Goal: Transaction & Acquisition: Purchase product/service

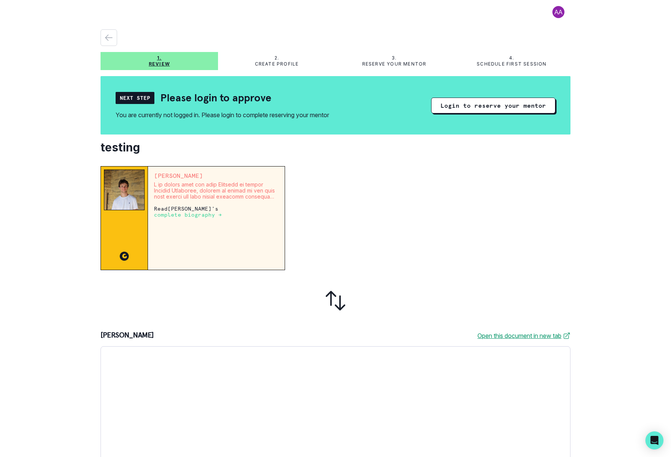
click at [566, 25] on div "1. Review 2. Create profile 3. Reserve your mentor 4. Schedule first session Ne…" at bounding box center [336, 317] width 470 height 594
click at [566, 12] on button at bounding box center [559, 12] width 24 height 12
click at [576, 35] on button "Log out" at bounding box center [589, 31] width 84 height 14
click at [490, 107] on button "Login to reserve your mentor" at bounding box center [493, 106] width 124 height 16
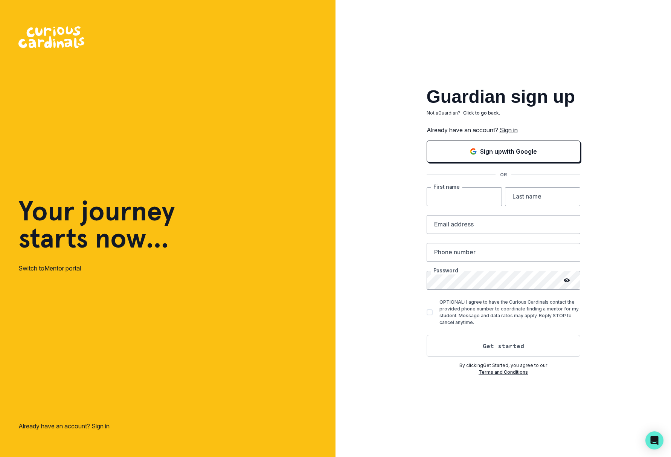
click at [453, 204] on input "text" at bounding box center [464, 196] width 75 height 19
type input "Alec"
type input "Katz"
type input "alecmkatz@aol.com"
type input "3109093054"
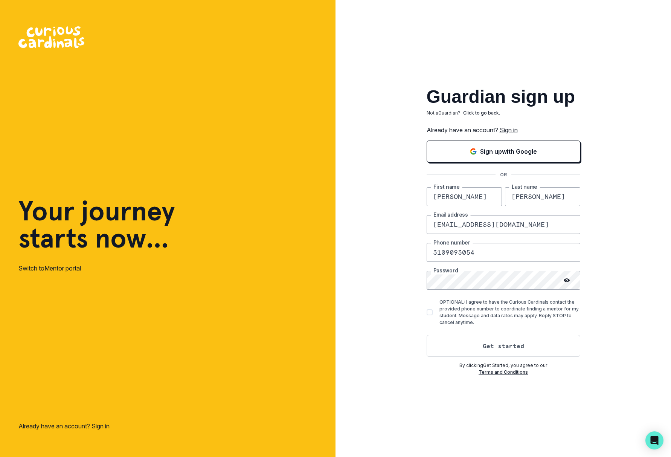
click at [373, 298] on div "Guardian sign up Not a Guardian ? Click to go back. Already have an account? Si…" at bounding box center [504, 228] width 336 height 457
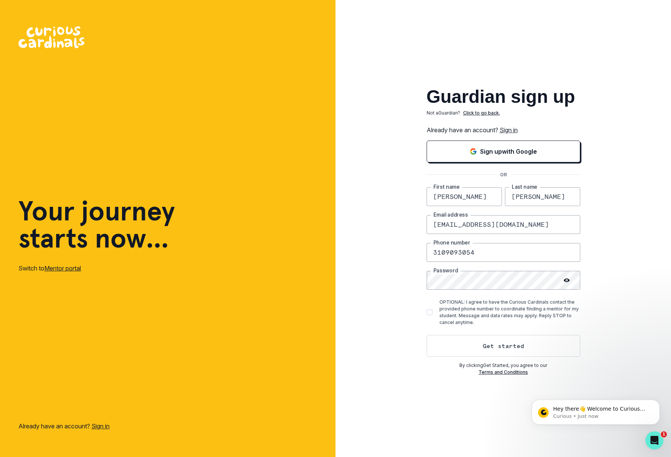
click at [432, 311] on label "OPTIONAL: I agree to have the Curious Cardinals contact the provided phone numb…" at bounding box center [504, 312] width 154 height 27
click at [427, 312] on input "OPTIONAL: I agree to have the Curious Cardinals contact the provided phone numb…" at bounding box center [426, 312] width 0 height 0
checkbox input "true"
click at [465, 338] on button "Get started" at bounding box center [504, 346] width 154 height 22
click at [445, 221] on input "alecmkatz@aol.com" at bounding box center [504, 224] width 154 height 19
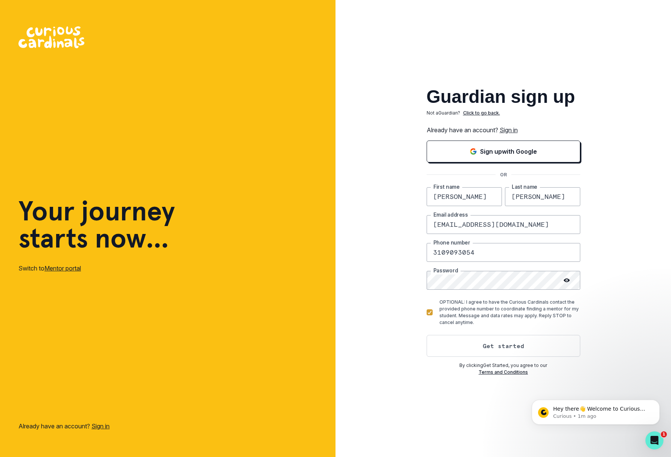
click at [445, 221] on input "alecmkatz@aol.com" at bounding box center [504, 224] width 154 height 19
type input "aleckatz@alumni.stanford.edu"
click at [466, 334] on div "Alec First name Katz Last name aleckatz@alumni.stanford.edu Email address 31090…" at bounding box center [504, 272] width 154 height 170
click at [474, 342] on button "Get started" at bounding box center [504, 346] width 154 height 22
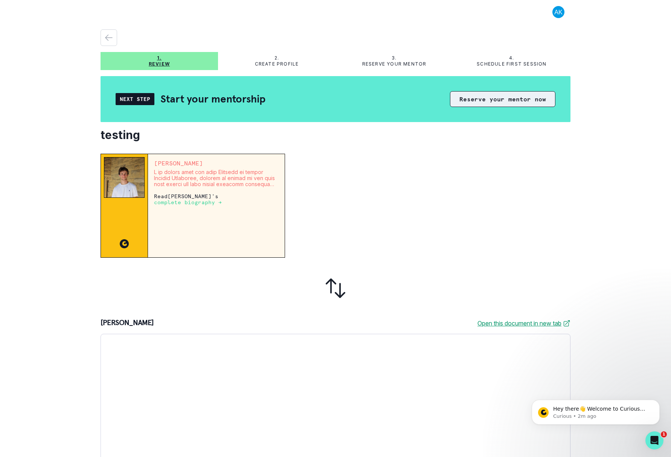
click at [501, 93] on button "Reserve your mentor now" at bounding box center [502, 99] width 105 height 16
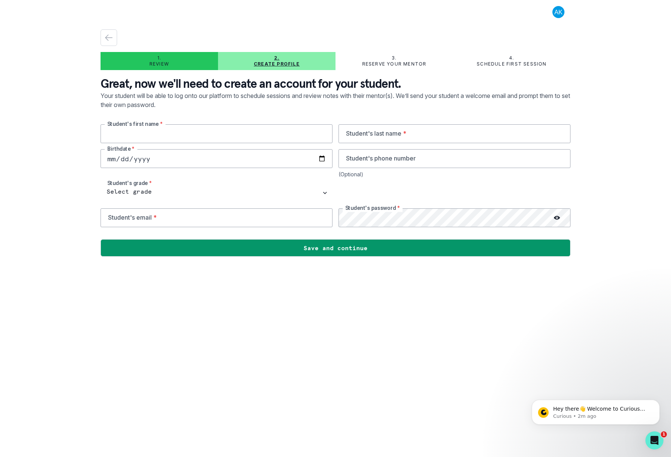
click at [215, 139] on input "text" at bounding box center [217, 133] width 232 height 19
type input "Test"
type input "2000-05-12"
click at [394, 156] on input "tel" at bounding box center [455, 158] width 232 height 19
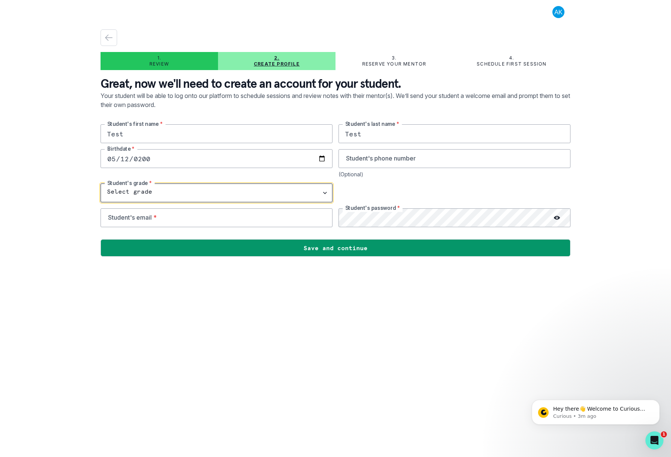
click at [126, 191] on select "Select grade 1st Grade 2nd Grade 3rd Grade 4th Grade 5th Grade 6th Grade 7th Gr…" at bounding box center [217, 192] width 232 height 19
select select "1st Grade"
click at [101, 183] on select "Select grade 1st Grade 2nd Grade 3rd Grade 4th Grade 5th Grade 6th Grade 7th Gr…" at bounding box center [217, 192] width 232 height 19
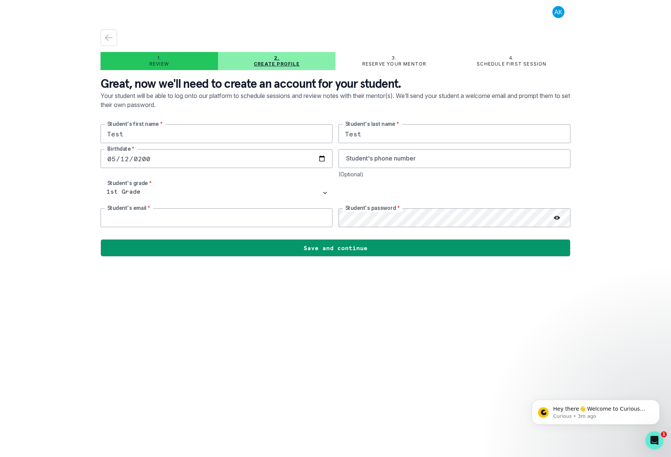
click at [221, 224] on input "email" at bounding box center [217, 217] width 232 height 19
type input "alumni@stanford.edu"
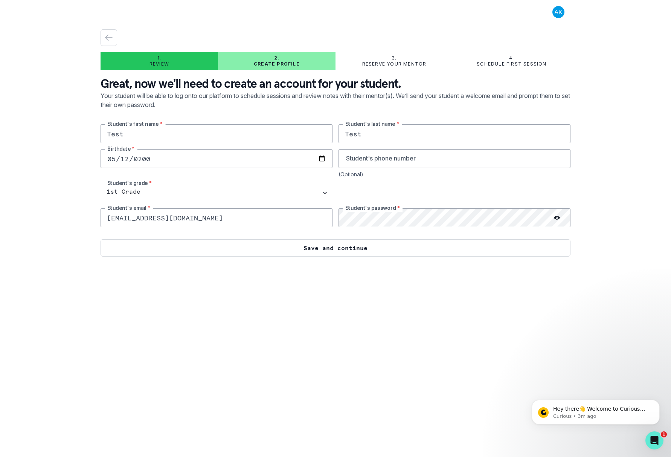
click at [294, 254] on button "Save and continue" at bounding box center [336, 247] width 470 height 17
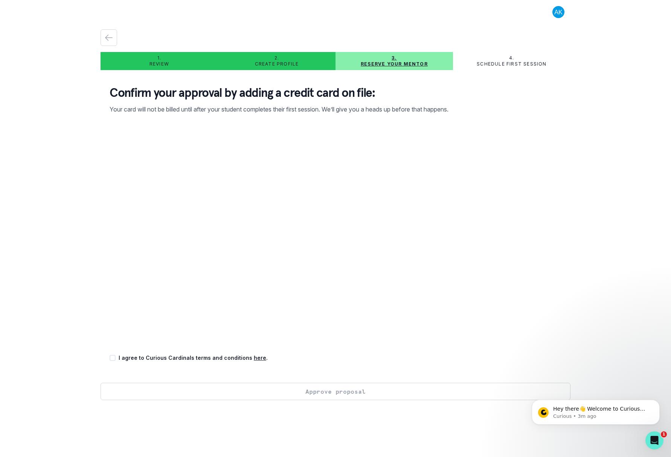
click at [55, 282] on div "1. Review 2. Create profile 3. Reserve your mentor 4. Schedule first session Co…" at bounding box center [335, 228] width 671 height 457
click at [150, 359] on p "I agree to Curious Cardinals terms and conditions here ." at bounding box center [193, 358] width 149 height 8
click at [113, 358] on span at bounding box center [113, 358] width 6 height 6
click at [110, 358] on input "checkbox" at bounding box center [109, 358] width 0 height 0
checkbox input "true"
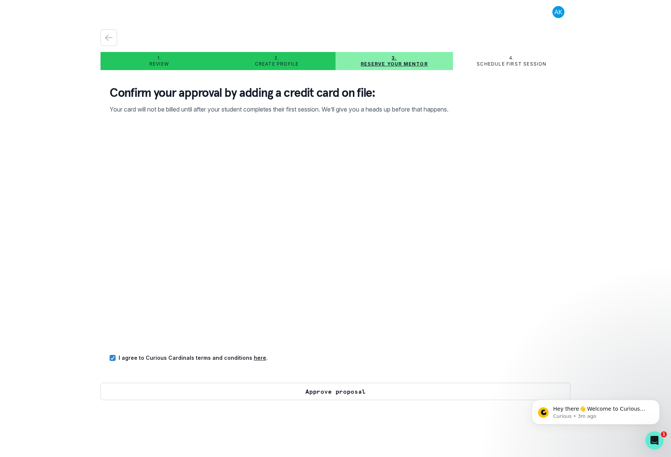
click at [245, 392] on button "Approve proposal" at bounding box center [336, 391] width 470 height 17
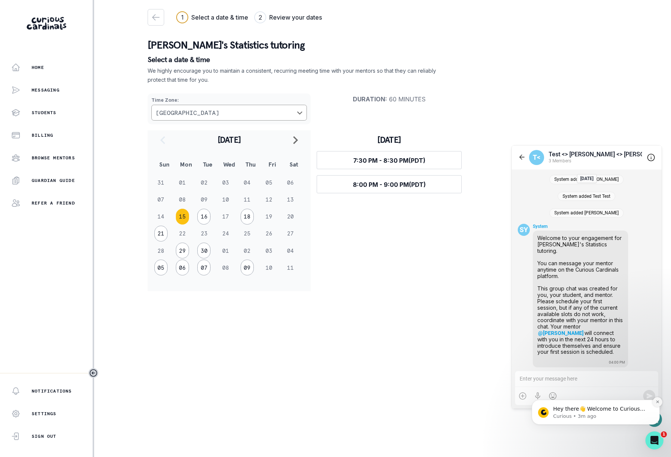
click at [660, 400] on button "Dismiss notification" at bounding box center [658, 402] width 10 height 10
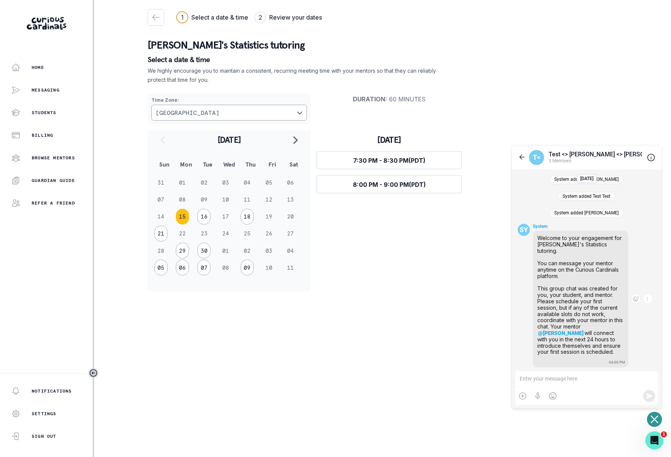
drag, startPoint x: 546, startPoint y: 250, endPoint x: 625, endPoint y: 353, distance: 129.8
click at [625, 353] on div "Welcome to your engagement for Alec Test's Statistics tutoring. You can message…" at bounding box center [581, 293] width 92 height 123
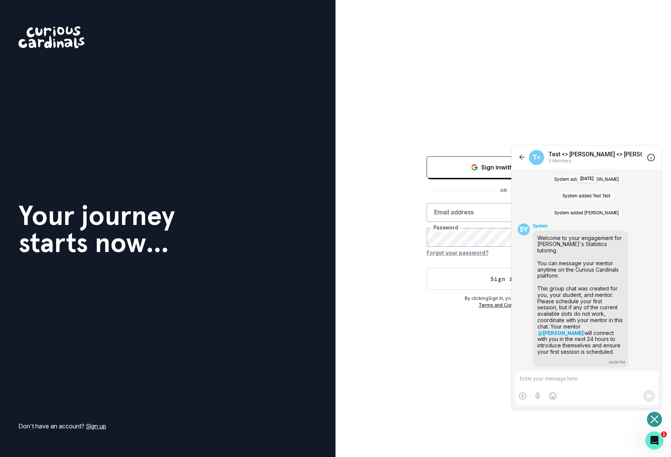
scroll to position [15, 0]
